Goal: Task Accomplishment & Management: Use online tool/utility

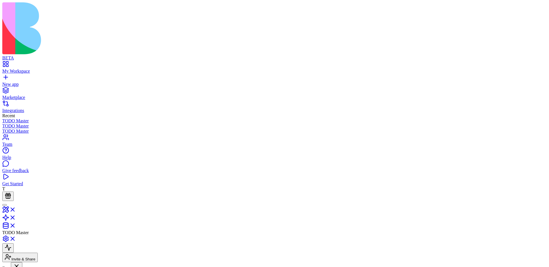
click at [16, 209] on link at bounding box center [9, 211] width 14 height 5
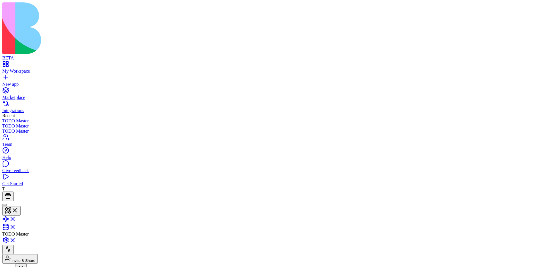
click at [16, 226] on link at bounding box center [9, 228] width 14 height 5
drag, startPoint x: 169, startPoint y: 36, endPoint x: 303, endPoint y: 38, distance: 133.5
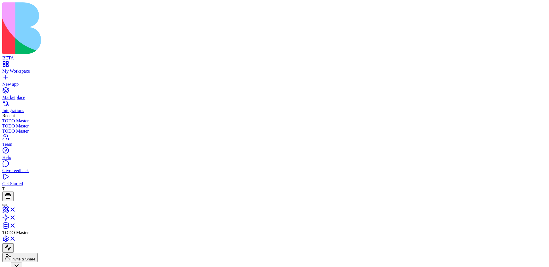
drag, startPoint x: 106, startPoint y: 79, endPoint x: 133, endPoint y: 79, distance: 27.2
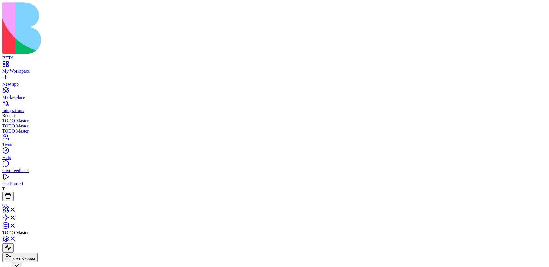
drag, startPoint x: 169, startPoint y: 77, endPoint x: 219, endPoint y: 77, distance: 50.3
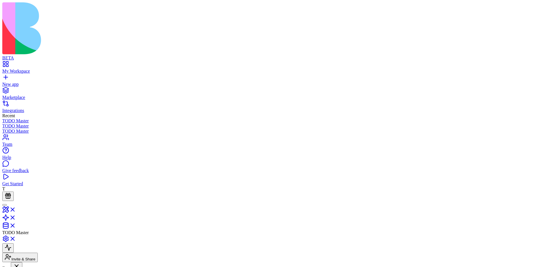
drag, startPoint x: 353, startPoint y: 83, endPoint x: 360, endPoint y: 149, distance: 65.8
drag, startPoint x: 366, startPoint y: 165, endPoint x: 361, endPoint y: 78, distance: 86.8
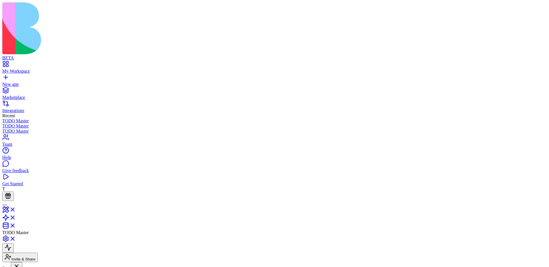
scroll to position [0, 160]
click at [16, 209] on link at bounding box center [9, 211] width 14 height 5
click at [16, 226] on link at bounding box center [9, 228] width 14 height 5
